Goal: Navigation & Orientation: Find specific page/section

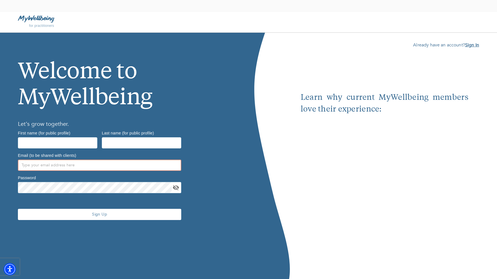
type input "[PERSON_NAME][EMAIL_ADDRESS][DOMAIN_NAME]"
click at [470, 45] on b "Sign In" at bounding box center [472, 45] width 14 height 6
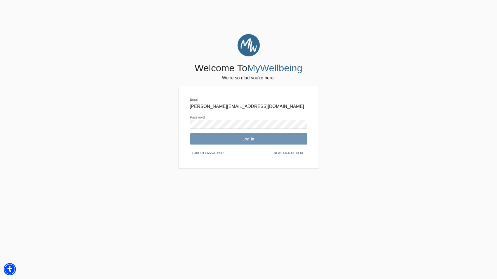
click at [265, 139] on span "Log In" at bounding box center [248, 138] width 113 height 5
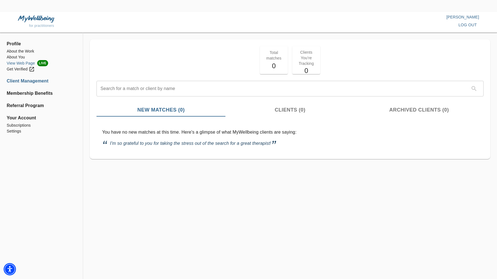
click at [25, 63] on li "View Web Page LIVE" at bounding box center [41, 63] width 69 height 6
click at [23, 57] on li "About You" at bounding box center [41, 57] width 69 height 6
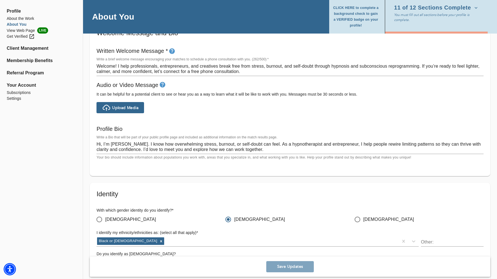
scroll to position [333, 0]
